Goal: Task Accomplishment & Management: Manage account settings

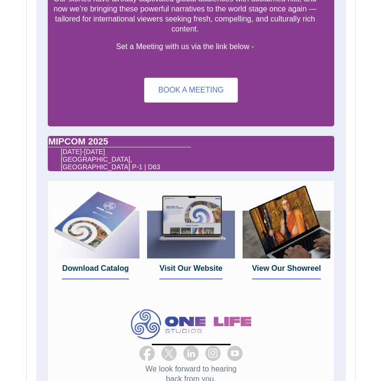
scroll to position [696, 0]
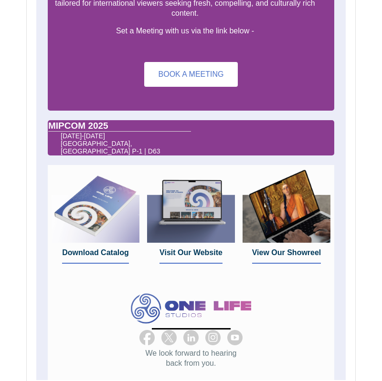
click at [109, 249] on span "Download Catalog" at bounding box center [95, 253] width 67 height 8
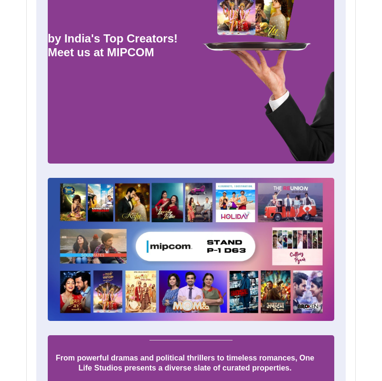
scroll to position [263, 0]
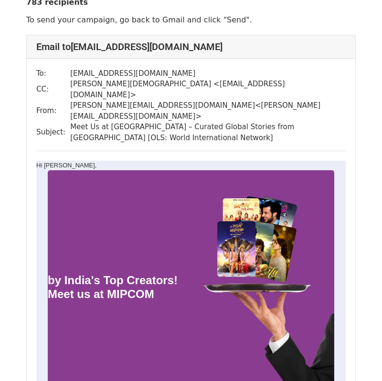
scroll to position [31, 0]
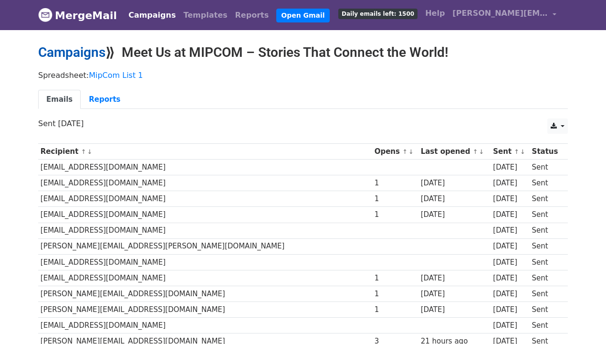
click at [93, 56] on link "Campaigns" at bounding box center [71, 52] width 67 height 16
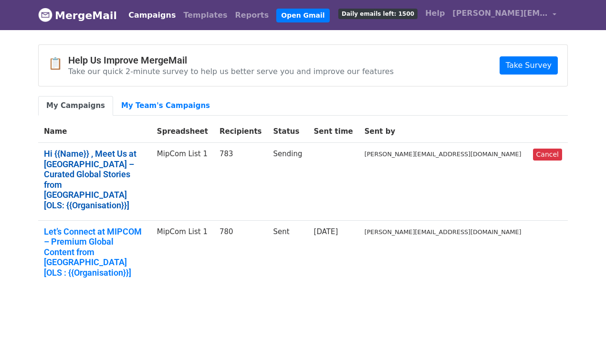
click at [146, 166] on link "Hi {{Name}} , Meet Us at [GEOGRAPHIC_DATA] – Curated Global Stories from [GEOGR…" at bounding box center [95, 179] width 102 height 62
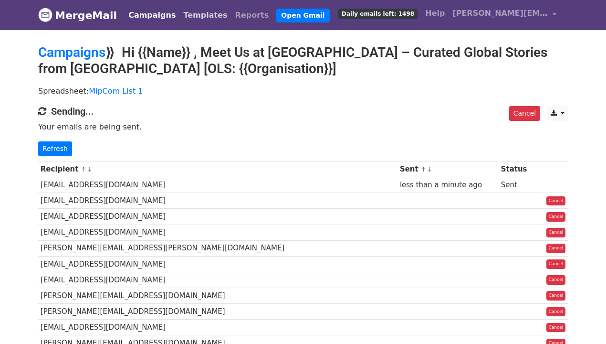
click at [180, 15] on link "Templates" at bounding box center [206, 15] width 52 height 19
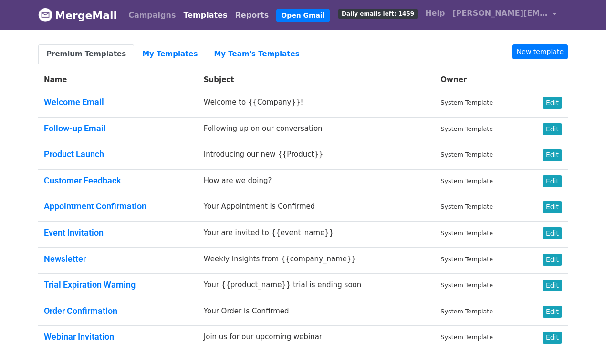
click at [232, 16] on link "Reports" at bounding box center [253, 15] width 42 height 19
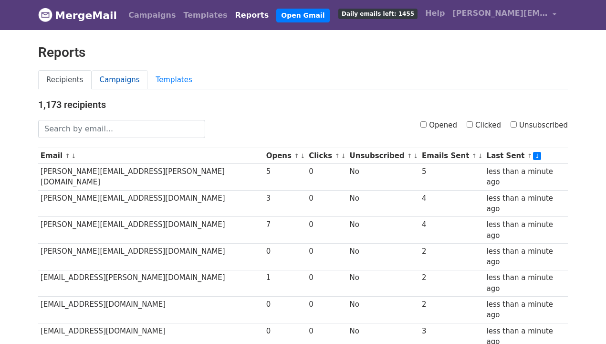
click at [128, 81] on link "Campaigns" at bounding box center [120, 80] width 56 height 20
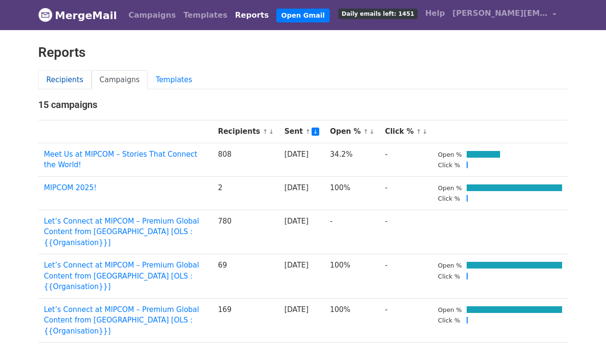
click at [75, 79] on link "Recipients" at bounding box center [64, 80] width 53 height 20
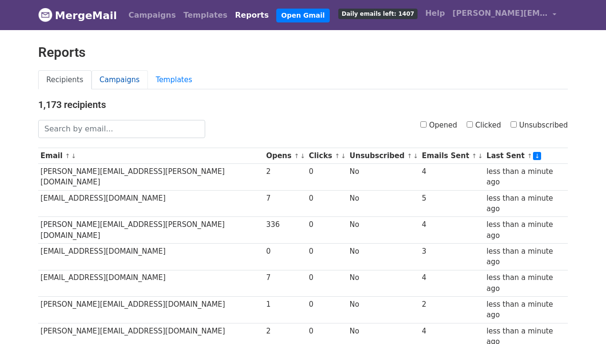
click at [115, 79] on link "Campaigns" at bounding box center [120, 80] width 56 height 20
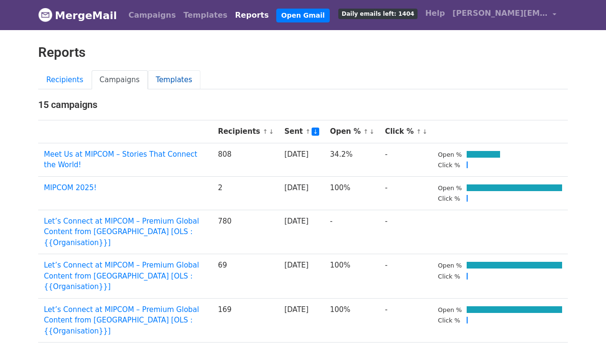
click at [169, 85] on link "Templates" at bounding box center [174, 80] width 53 height 20
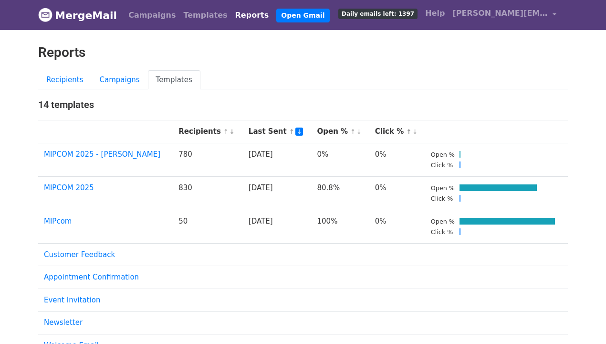
click at [232, 15] on link "Reports" at bounding box center [253, 15] width 42 height 19
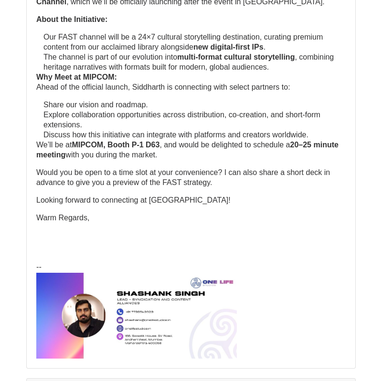
scroll to position [212, 0]
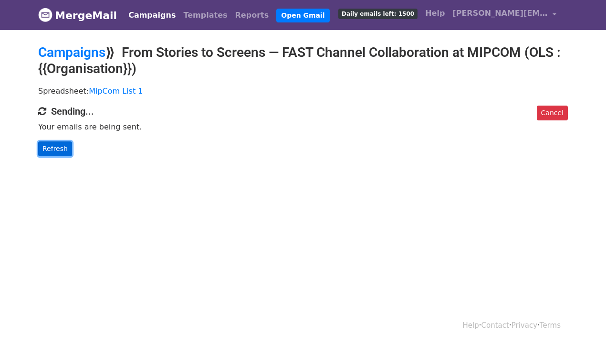
click at [61, 145] on link "Refresh" at bounding box center [55, 148] width 34 height 15
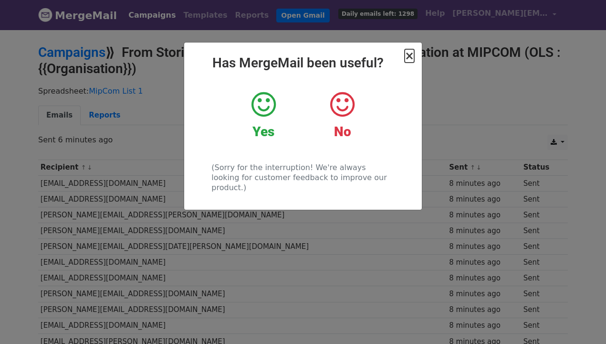
click at [410, 59] on span "×" at bounding box center [410, 55] width 10 height 13
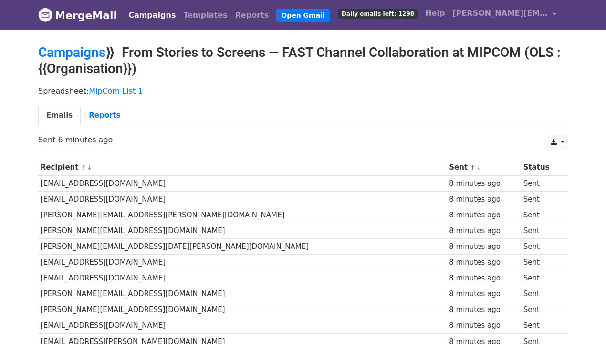
click at [159, 13] on link "Campaigns" at bounding box center [152, 15] width 55 height 19
